Goal: Information Seeking & Learning: Learn about a topic

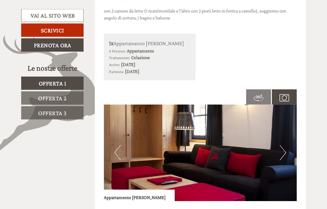
scroll to position [323, 0]
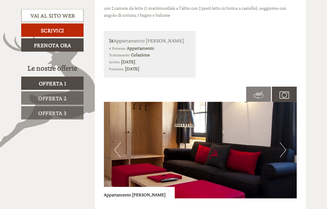
click at [177, 147] on img at bounding box center [200, 150] width 193 height 97
click at [158, 146] on img at bounding box center [200, 150] width 193 height 97
click at [288, 149] on img at bounding box center [200, 150] width 193 height 97
click at [284, 148] on button "Next" at bounding box center [283, 149] width 6 height 15
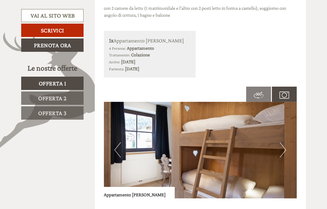
click at [285, 148] on button "Next" at bounding box center [283, 149] width 6 height 15
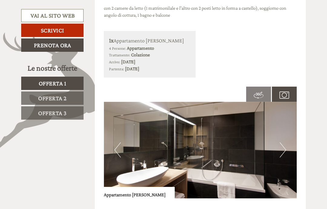
click at [287, 147] on img at bounding box center [200, 150] width 193 height 97
click at [287, 148] on img at bounding box center [200, 150] width 193 height 97
click at [288, 146] on img at bounding box center [200, 150] width 193 height 97
click at [286, 146] on button "Next" at bounding box center [283, 149] width 6 height 15
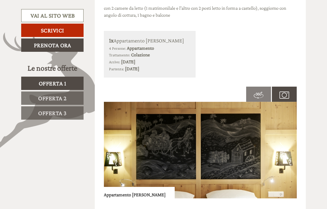
scroll to position [0, 0]
click at [285, 147] on button "Next" at bounding box center [283, 149] width 6 height 15
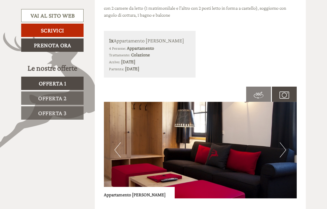
click at [285, 148] on button "Next" at bounding box center [283, 149] width 6 height 15
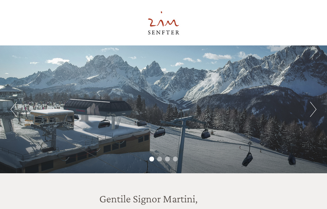
click at [313, 111] on button "Next" at bounding box center [313, 109] width 6 height 15
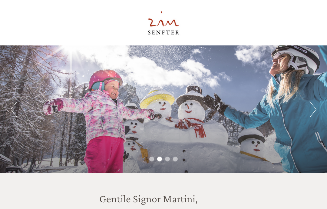
click at [314, 111] on button "Next" at bounding box center [313, 109] width 6 height 15
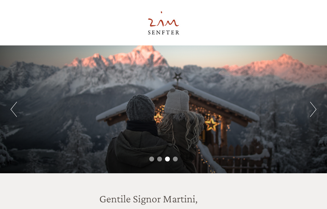
click at [313, 113] on button "Next" at bounding box center [313, 109] width 6 height 15
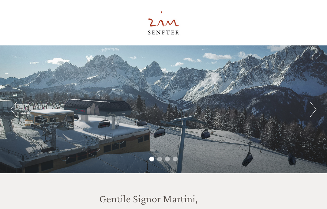
click at [313, 111] on button "Next" at bounding box center [313, 109] width 6 height 15
click at [315, 109] on button "Next" at bounding box center [313, 109] width 6 height 15
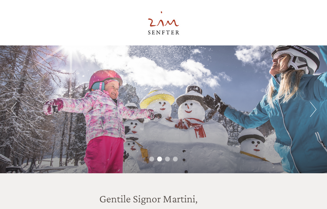
click at [315, 108] on button "Next" at bounding box center [313, 109] width 6 height 15
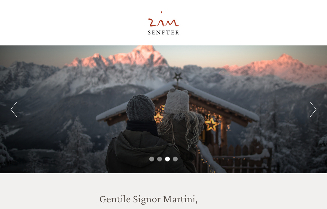
click at [313, 108] on button "Next" at bounding box center [313, 109] width 6 height 15
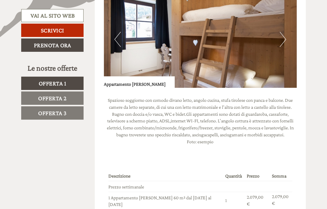
scroll to position [443, 0]
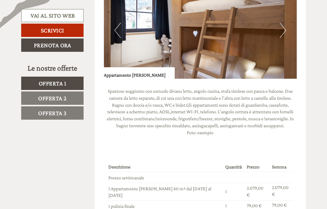
click at [48, 97] on span "Offerta 2" at bounding box center [52, 98] width 28 height 7
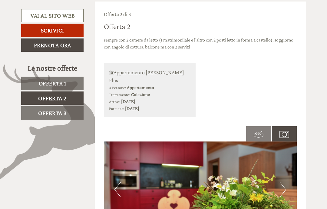
click at [283, 182] on button "Next" at bounding box center [283, 189] width 6 height 15
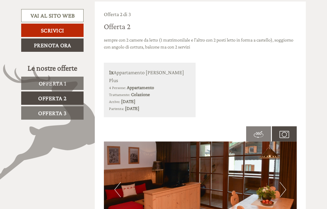
click at [283, 182] on button "Next" at bounding box center [283, 189] width 6 height 15
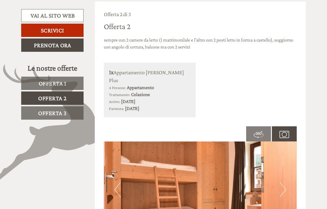
click at [280, 182] on button "Next" at bounding box center [283, 189] width 6 height 15
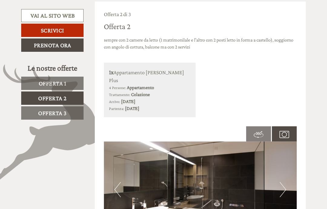
click at [281, 182] on button "Next" at bounding box center [283, 189] width 6 height 15
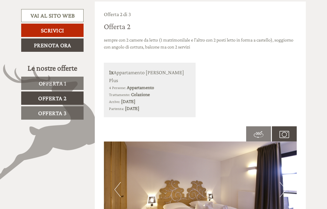
click at [118, 182] on button "Previous" at bounding box center [118, 189] width 6 height 15
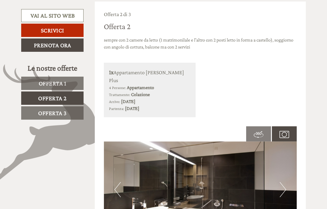
click at [282, 182] on button "Next" at bounding box center [283, 189] width 6 height 15
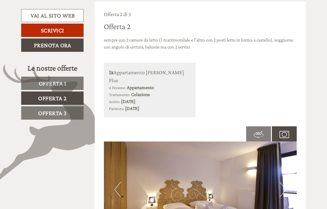
click at [284, 182] on button "Next" at bounding box center [283, 189] width 6 height 15
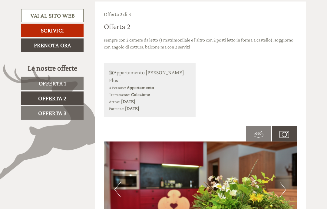
click at [285, 182] on button "Next" at bounding box center [283, 189] width 6 height 15
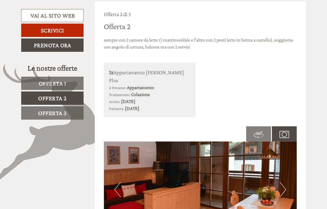
click at [44, 114] on span "Offerta 3" at bounding box center [52, 113] width 28 height 7
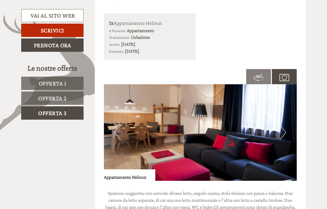
scroll to position [336, 0]
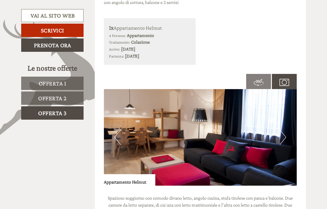
click at [286, 134] on button "Next" at bounding box center [283, 137] width 6 height 15
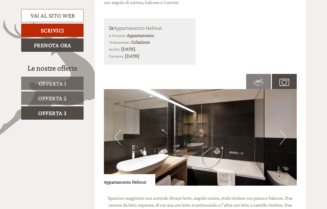
click at [284, 136] on button "Next" at bounding box center [283, 137] width 6 height 15
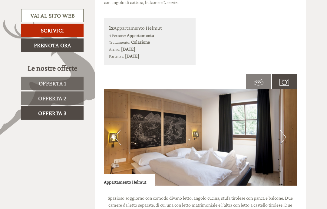
click at [286, 136] on img at bounding box center [200, 137] width 193 height 97
click at [286, 132] on button "Next" at bounding box center [283, 137] width 6 height 15
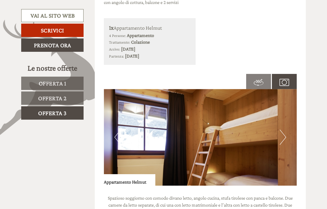
click at [285, 134] on button "Next" at bounding box center [283, 137] width 6 height 15
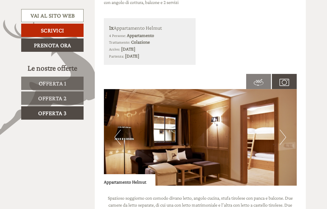
click at [284, 135] on button "Next" at bounding box center [283, 137] width 6 height 15
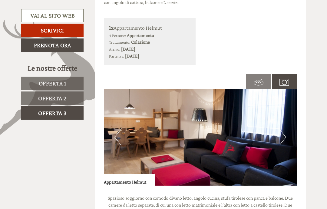
click at [285, 135] on button "Next" at bounding box center [283, 137] width 6 height 15
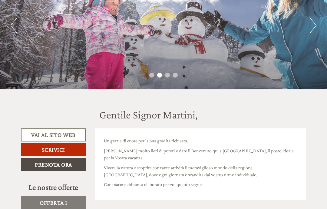
scroll to position [0, 0]
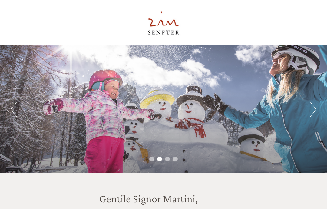
click at [25, 14] on div at bounding box center [163, 22] width 279 height 39
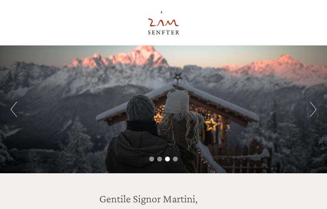
click at [163, 23] on div at bounding box center [163, 22] width 279 height 39
click at [162, 28] on div at bounding box center [163, 22] width 279 height 39
